Goal: Task Accomplishment & Management: Manage account settings

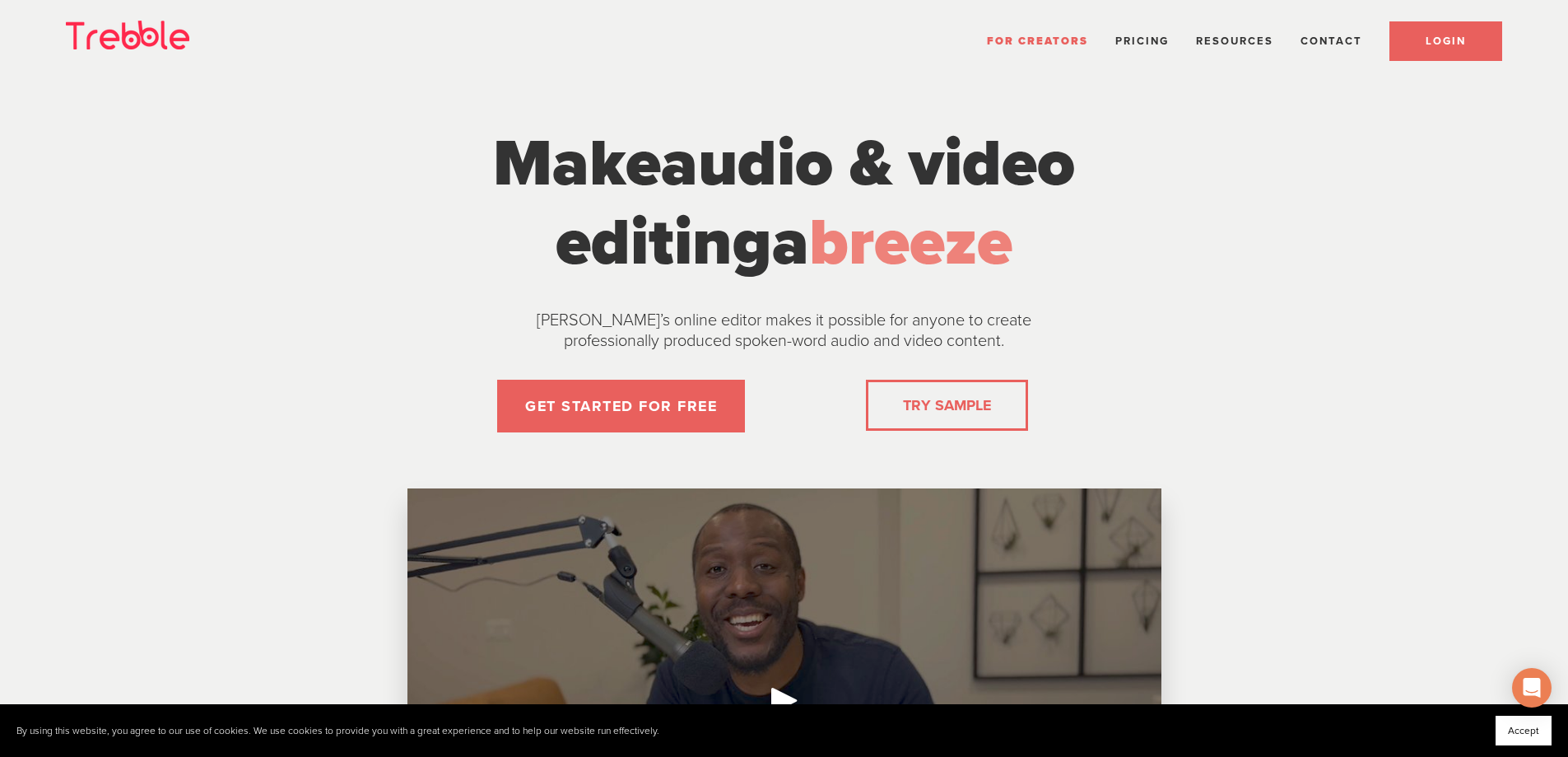
click at [1404, 43] on link "LOGIN" at bounding box center [1446, 42] width 113 height 40
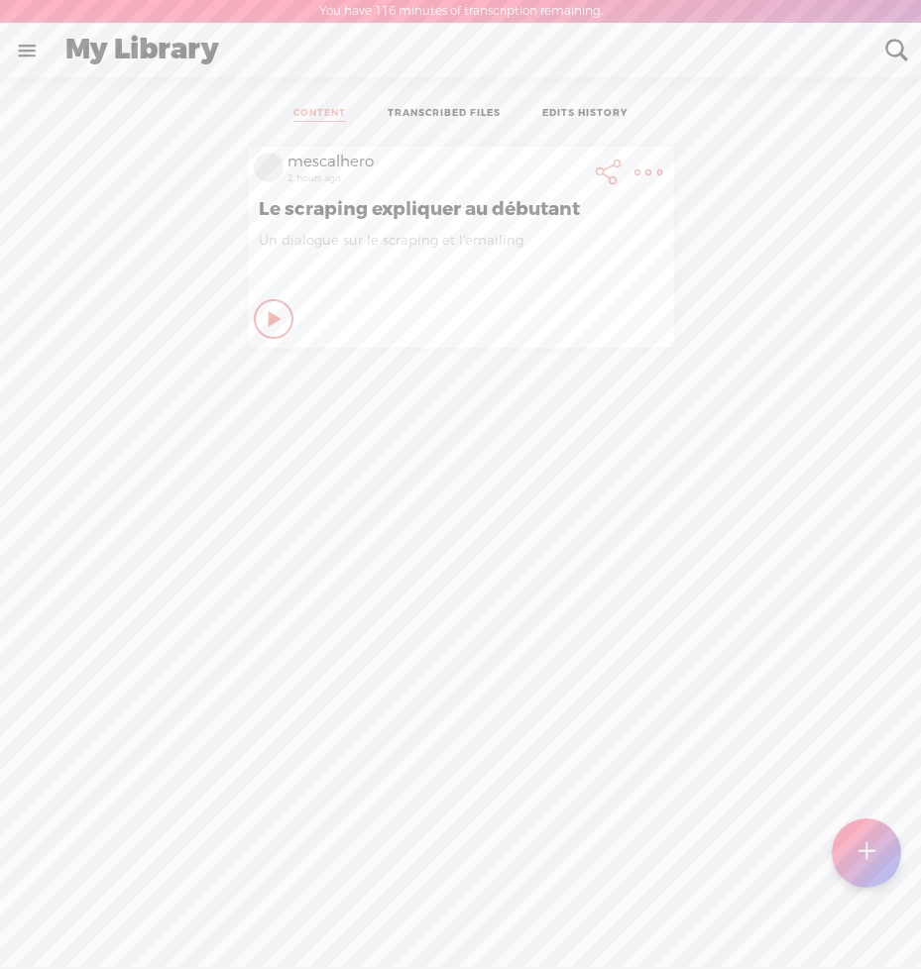
click at [32, 55] on link at bounding box center [27, 51] width 52 height 52
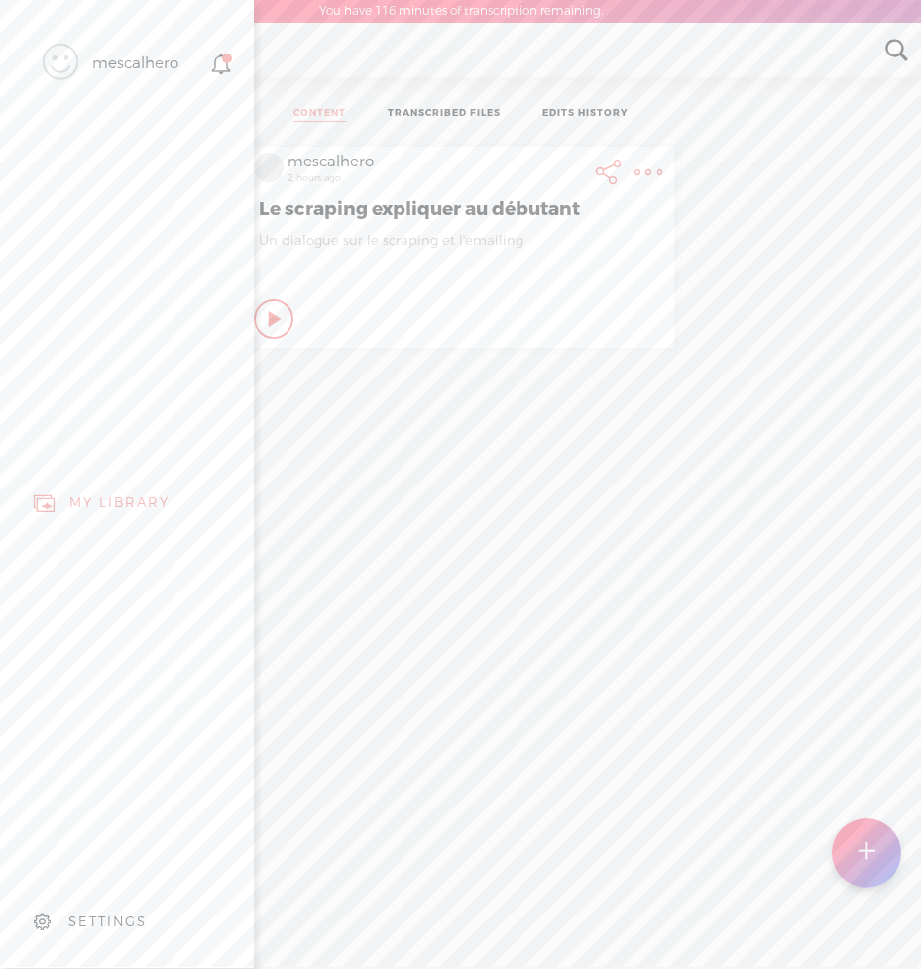
click at [114, 914] on div "SETTINGS" at bounding box center [107, 922] width 78 height 17
